Goal: Task Accomplishment & Management: Use online tool/utility

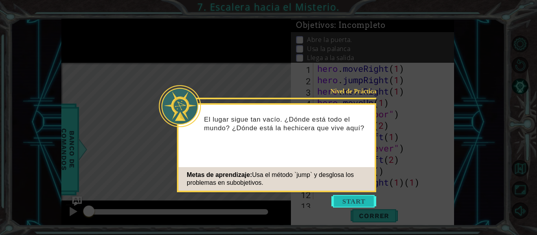
click at [354, 201] on button "Start" at bounding box center [353, 201] width 45 height 13
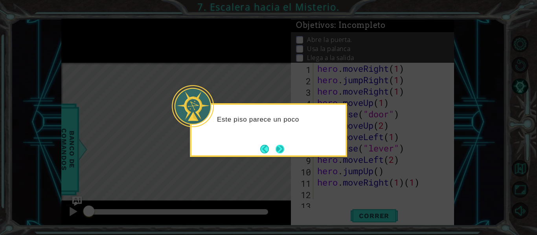
click at [280, 146] on button "Next" at bounding box center [280, 149] width 9 height 9
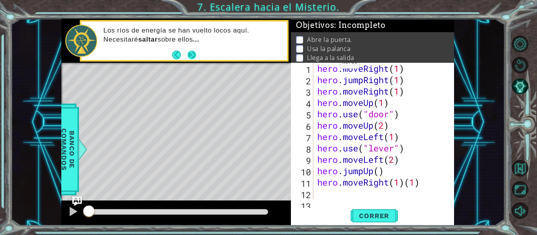
click at [188, 52] on button "Next" at bounding box center [192, 54] width 9 height 9
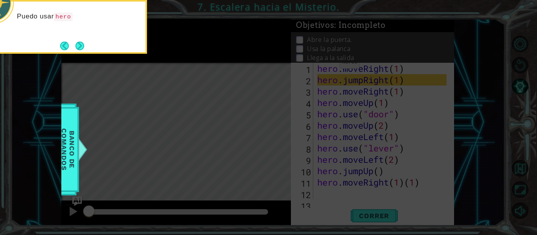
click at [84, 42] on button "Next" at bounding box center [79, 46] width 9 height 9
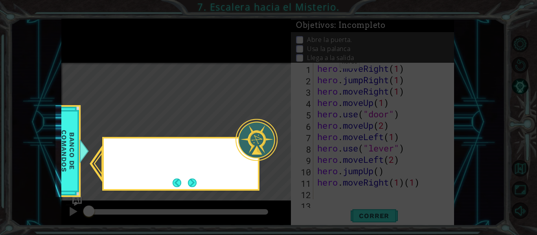
click at [86, 42] on icon at bounding box center [268, 117] width 537 height 235
click at [196, 185] on button "Next" at bounding box center [192, 183] width 9 height 9
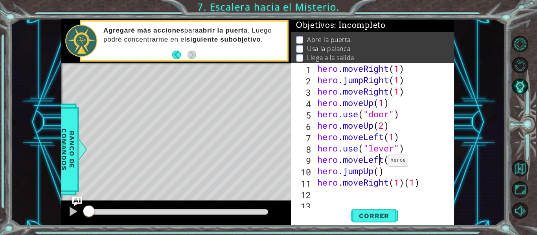
click at [381, 163] on div "hero . moveRight ( 1 ) hero . jumpRight ( 1 ) hero . moveRight ( 1 ) hero . mov…" at bounding box center [383, 143] width 135 height 160
click at [355, 138] on div "hero . moveRight ( 1 ) hero . jumpRight ( 1 ) hero . moveRight ( 1 ) hero . mov…" at bounding box center [383, 143] width 135 height 160
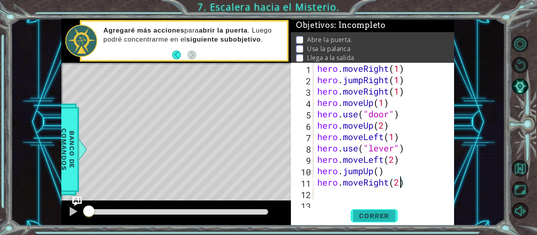
type textarea "hero.moveRight(2)"
click at [358, 214] on span "Correr" at bounding box center [374, 216] width 46 height 8
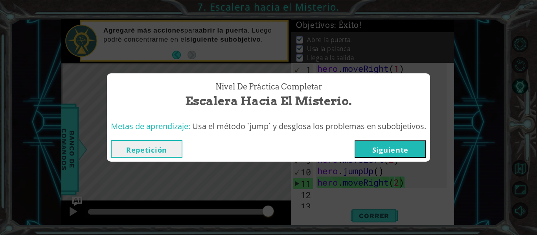
click at [382, 148] on button "Siguiente" at bounding box center [391, 149] width 72 height 18
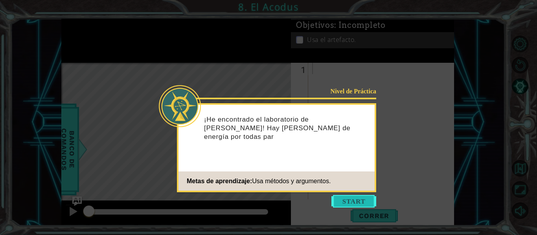
click at [362, 197] on button "Start" at bounding box center [353, 201] width 45 height 13
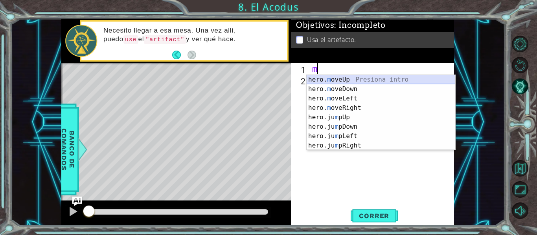
click at [312, 79] on div "hero. m oveUp Presiona intro hero. m oveDown Presiona intro hero. m oveLeft Pre…" at bounding box center [381, 122] width 149 height 94
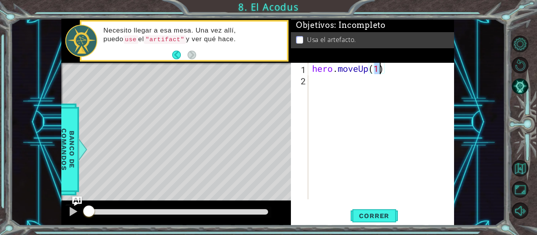
type textarea "hero.moveUp(2)"
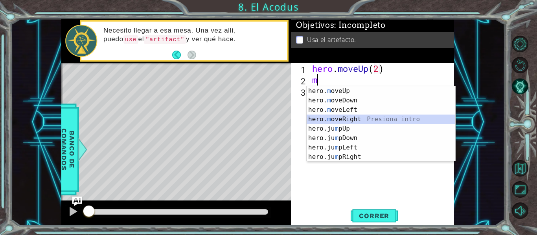
click at [329, 120] on div "hero. m oveUp Presiona intro hero. m oveDown Presiona intro hero. m oveLeft Pre…" at bounding box center [381, 133] width 149 height 94
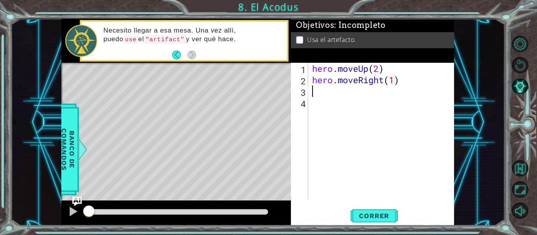
scroll to position [0, 4]
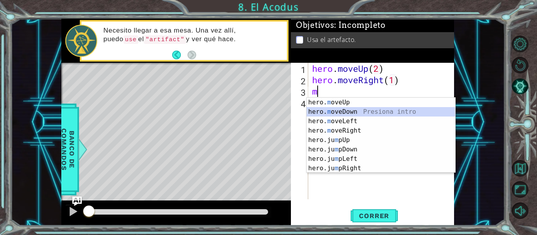
click at [332, 114] on div "hero. m oveUp Presiona intro hero. m oveDown Presiona intro hero. m oveLeft Pre…" at bounding box center [381, 145] width 149 height 94
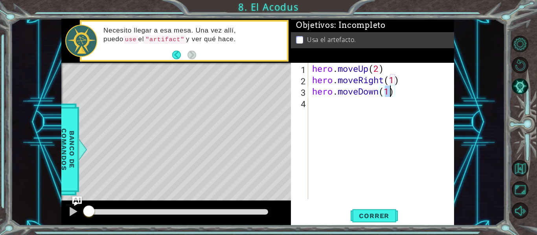
scroll to position [0, 3]
type textarea "hero.moveDown(2)"
click at [375, 213] on span "Correr" at bounding box center [374, 216] width 46 height 8
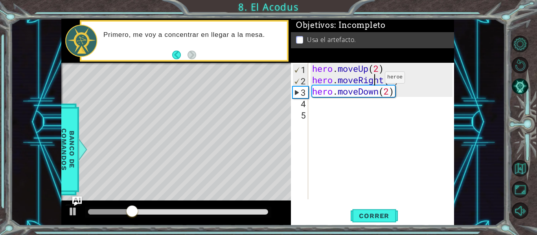
click at [373, 79] on div "hero . moveUp ( 2 ) hero . moveRight ( 1 ) hero . moveDown ( 2 )" at bounding box center [384, 143] width 146 height 160
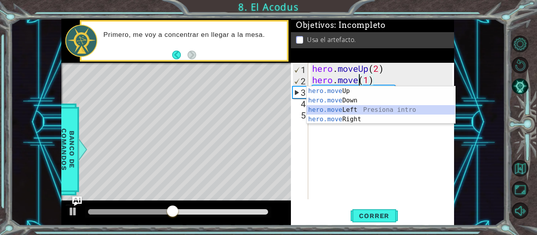
click at [360, 106] on div "hero.move Up Presiona intro hero.move Down Presiona intro hero.move Left Presio…" at bounding box center [381, 114] width 149 height 57
type textarea "hero.moveLeft(1)(1)"
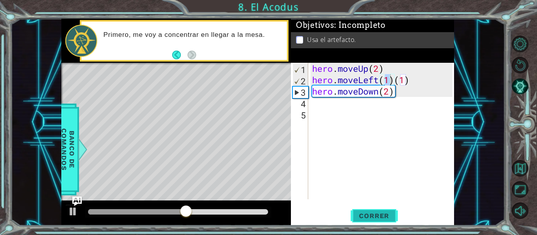
click at [370, 221] on button "Correr" at bounding box center [374, 216] width 47 height 16
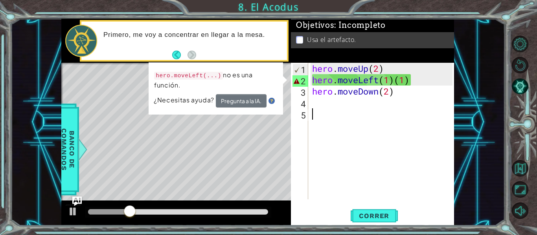
click at [399, 123] on div "hero . moveUp ( 2 ) hero . moveLeft ( 1 ) ( 1 ) hero . moveDown ( 2 )" at bounding box center [384, 143] width 146 height 160
click at [409, 73] on div "hero . moveUp ( 2 ) hero . moveLeft ( 1 ) ( 1 ) hero . moveDown ( 2 )" at bounding box center [384, 143] width 146 height 160
click at [410, 79] on div "hero . moveUp ( 2 ) hero . moveLeft ( 1 ) ( 1 ) hero . moveDown ( 2 )" at bounding box center [384, 143] width 146 height 160
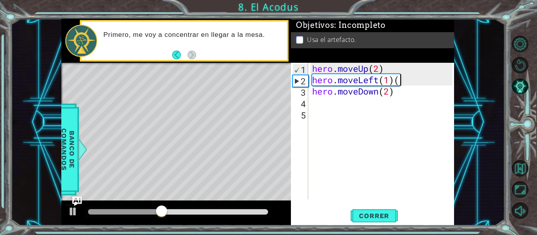
type textarea "hero.moveLeft(1)"
click at [353, 216] on span "Correr" at bounding box center [374, 216] width 46 height 8
click at [347, 109] on div "hero . moveUp ( 2 ) hero . moveLeft ( 1 ) hero . moveDown ( 2 )" at bounding box center [384, 143] width 146 height 160
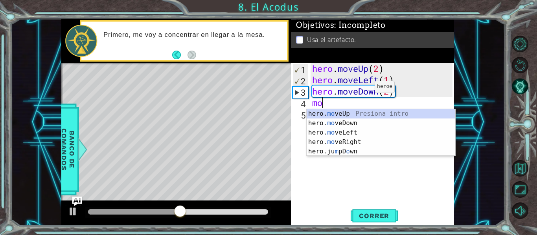
type textarea "m"
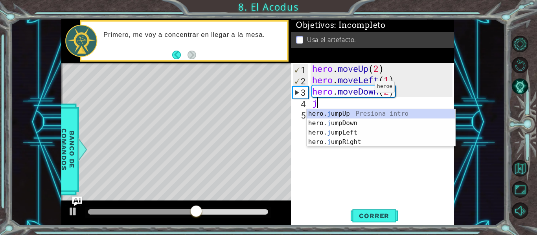
type textarea "ju"
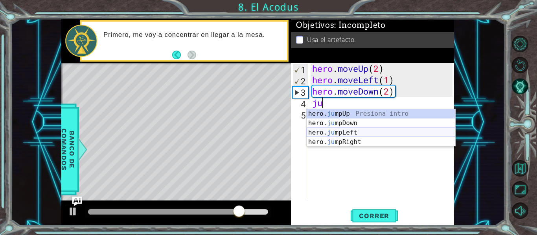
click at [344, 135] on div "hero. ju mpUp Presiona intro hero. ju mpDown Presiona intro hero. ju mpLeft Pre…" at bounding box center [381, 137] width 149 height 57
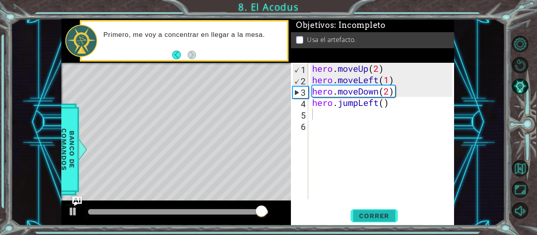
click at [360, 221] on button "Correr" at bounding box center [374, 216] width 47 height 16
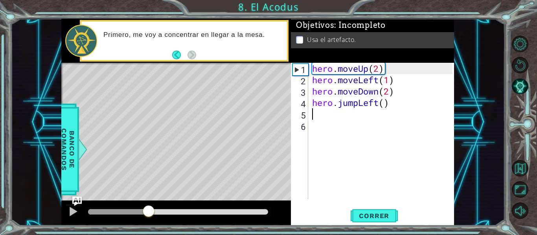
click at [149, 210] on div at bounding box center [178, 213] width 180 height 6
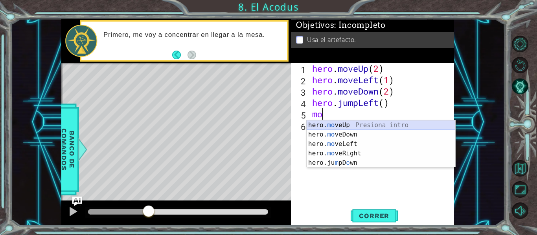
click at [339, 128] on div "hero. mo veUp Presiona intro hero. mo veDown Presiona intro hero. mo veLeft Pre…" at bounding box center [381, 154] width 149 height 66
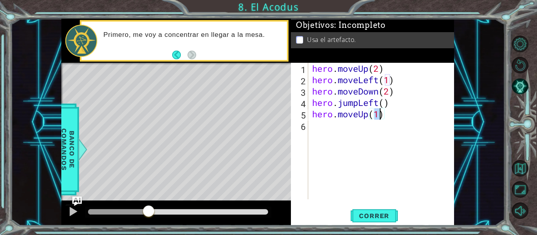
type textarea "hero.moveUp(2)"
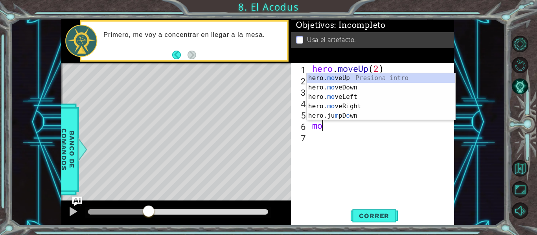
scroll to position [0, 0]
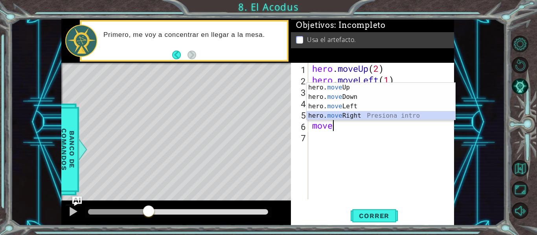
click at [357, 119] on div "hero. move Up Presiona intro hero. move Down Presiona intro hero. move Left Pre…" at bounding box center [381, 111] width 149 height 57
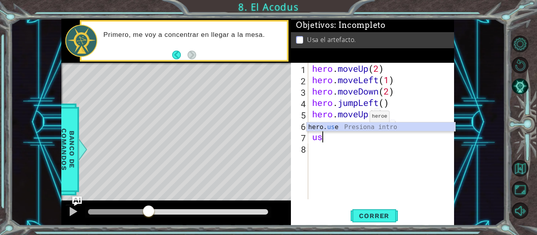
scroll to position [0, 0]
type textarea "u"
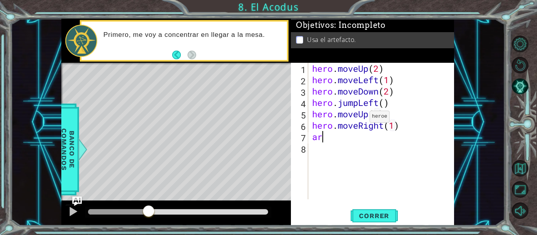
type textarea "a"
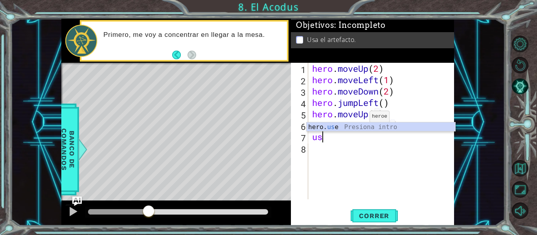
scroll to position [0, 0]
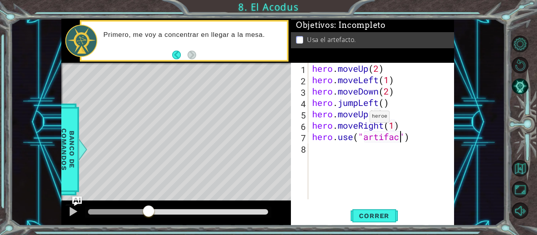
type textarea "hero.use("artifact")"
click at [371, 208] on div "1 2 3 4 5 6 7 8 9 hero . moveUp ( 2 ) hero . moveLeft ( 1 ) hero . moveDown ( 2…" at bounding box center [372, 144] width 163 height 163
click at [370, 222] on button "Correr" at bounding box center [374, 216] width 47 height 16
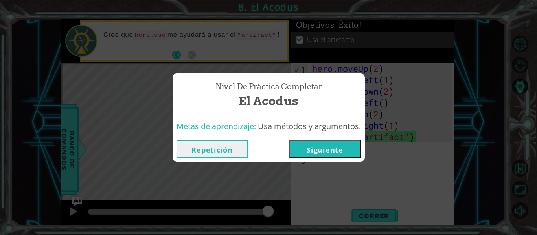
click at [331, 143] on button "Siguiente" at bounding box center [325, 149] width 72 height 18
